Goal: Complete application form

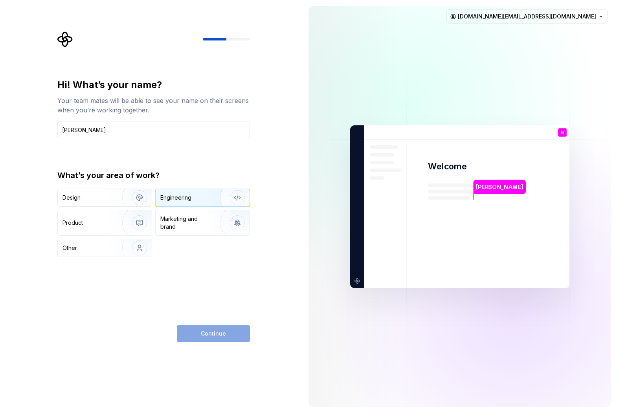
type input "[PERSON_NAME]"
click at [178, 195] on div "Engineering" at bounding box center [175, 198] width 31 height 8
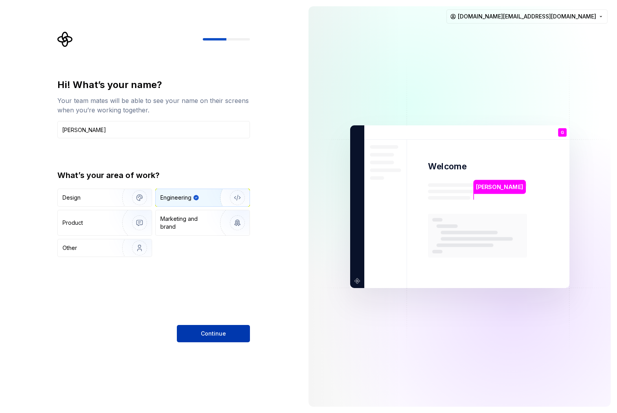
click at [210, 334] on span "Continue" at bounding box center [213, 334] width 25 height 8
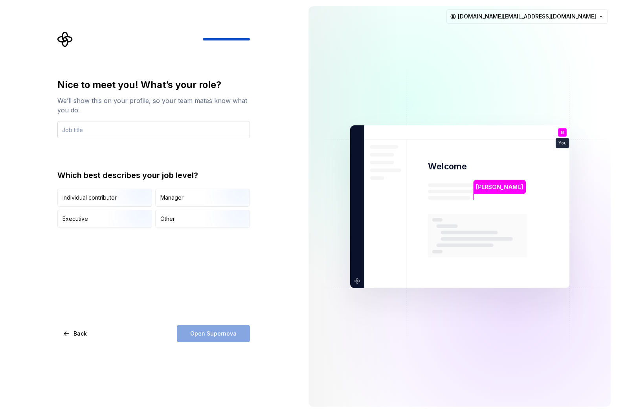
click at [131, 130] on input "text" at bounding box center [153, 129] width 193 height 17
type input "Engineering Manager"
click at [190, 200] on div "Manager" at bounding box center [203, 197] width 94 height 17
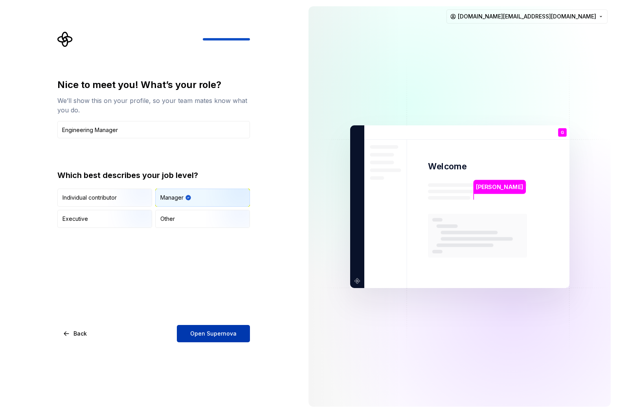
click at [230, 336] on span "Open Supernova" at bounding box center [213, 334] width 46 height 8
